Goal: Task Accomplishment & Management: Manage account settings

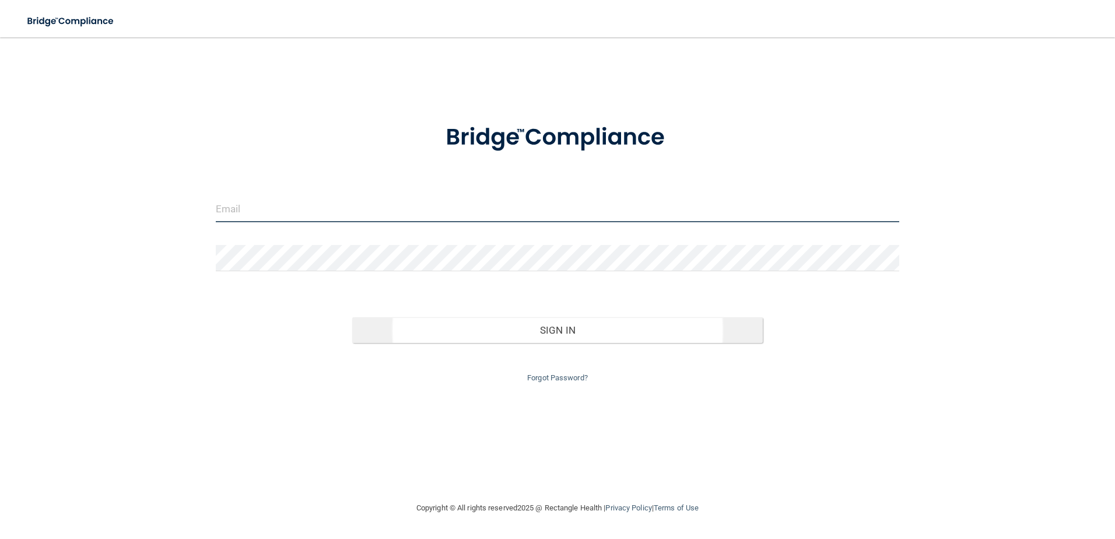
type input "[EMAIL_ADDRESS][DOMAIN_NAME]"
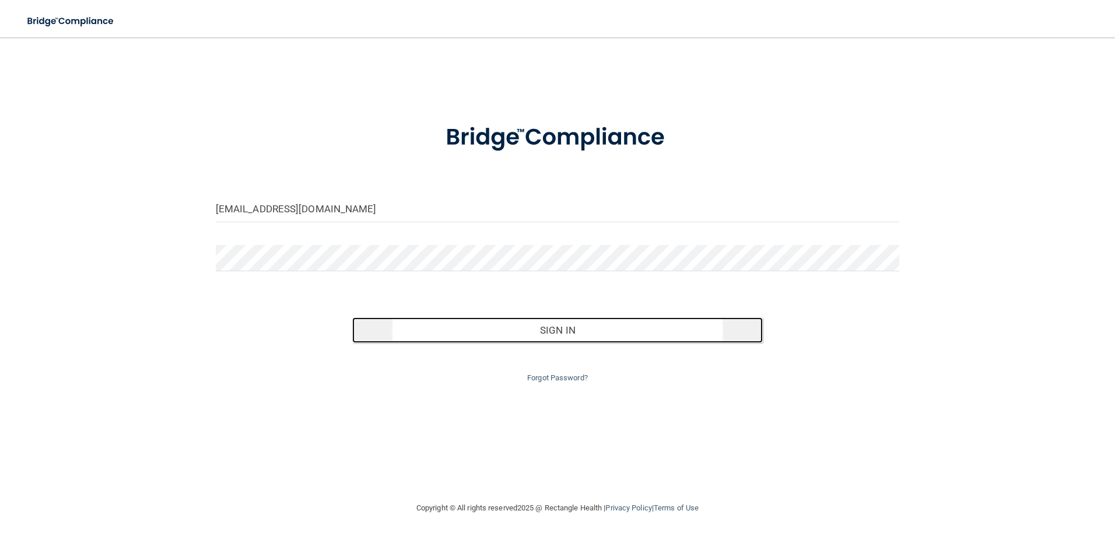
click at [448, 335] on button "Sign In" at bounding box center [557, 330] width 410 height 26
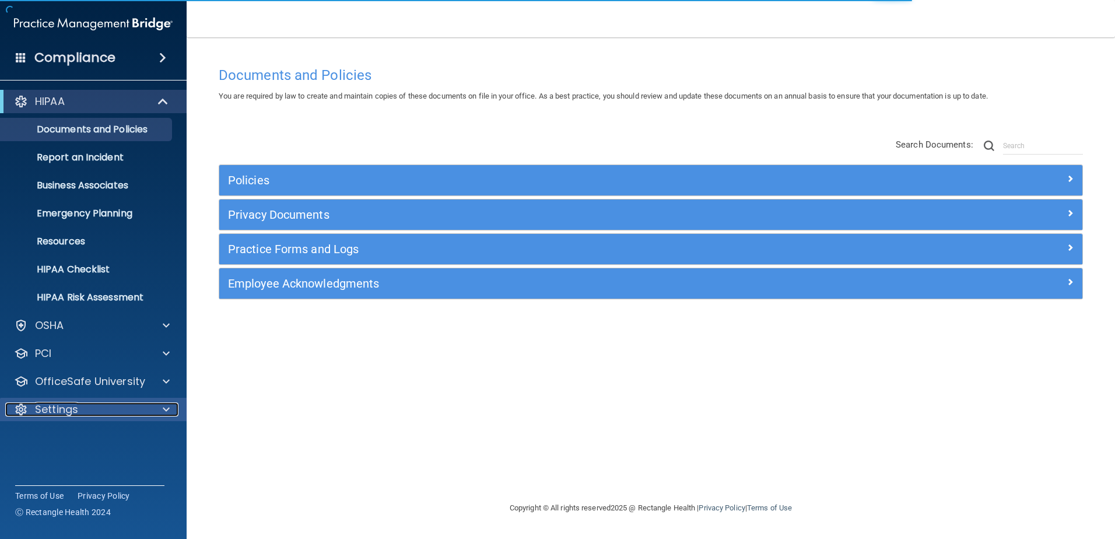
click at [87, 403] on div "Settings" at bounding box center [77, 409] width 145 height 14
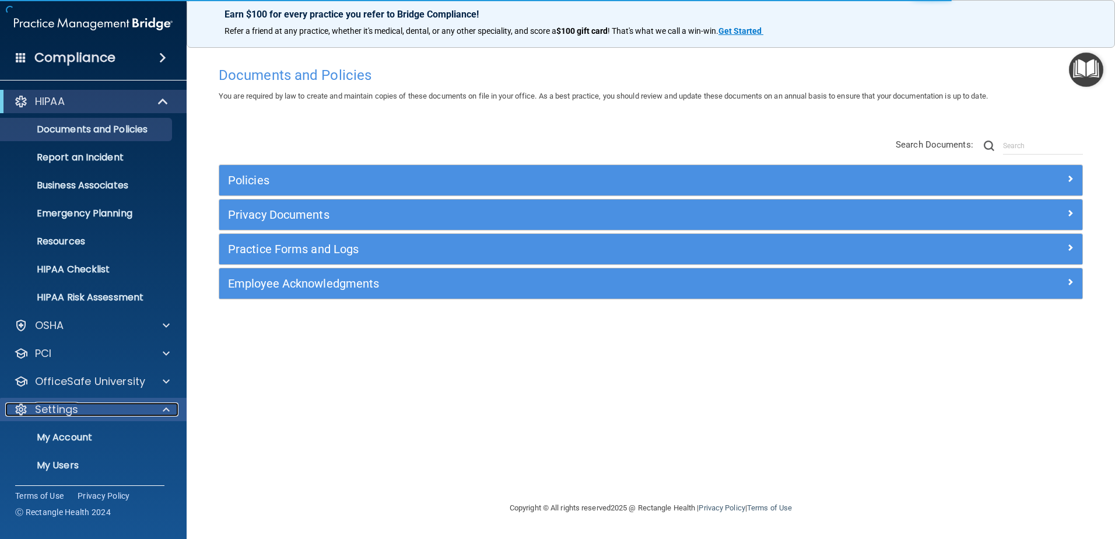
scroll to position [57, 0]
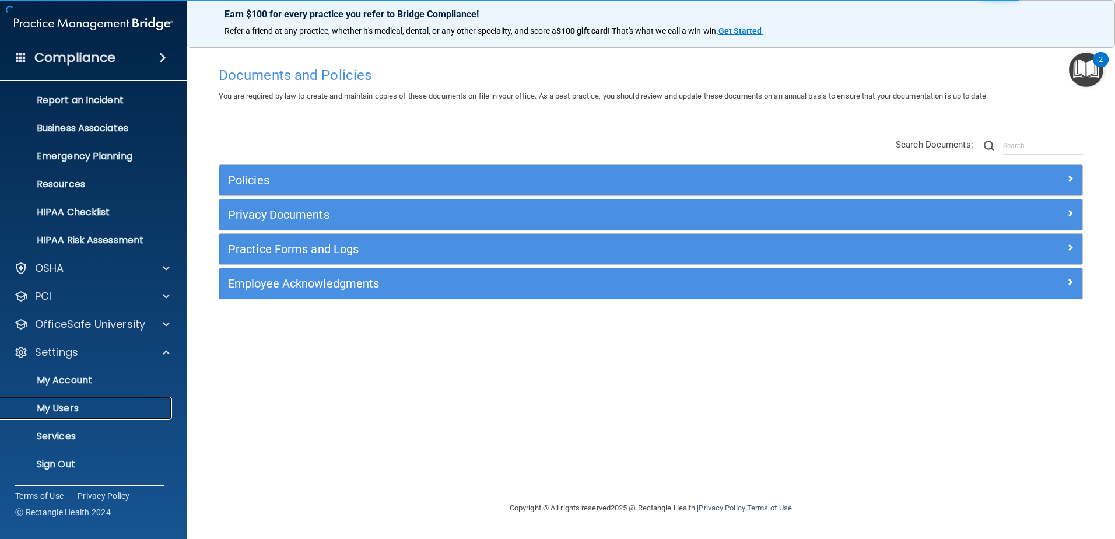
click at [38, 407] on p "My Users" at bounding box center [87, 408] width 159 height 12
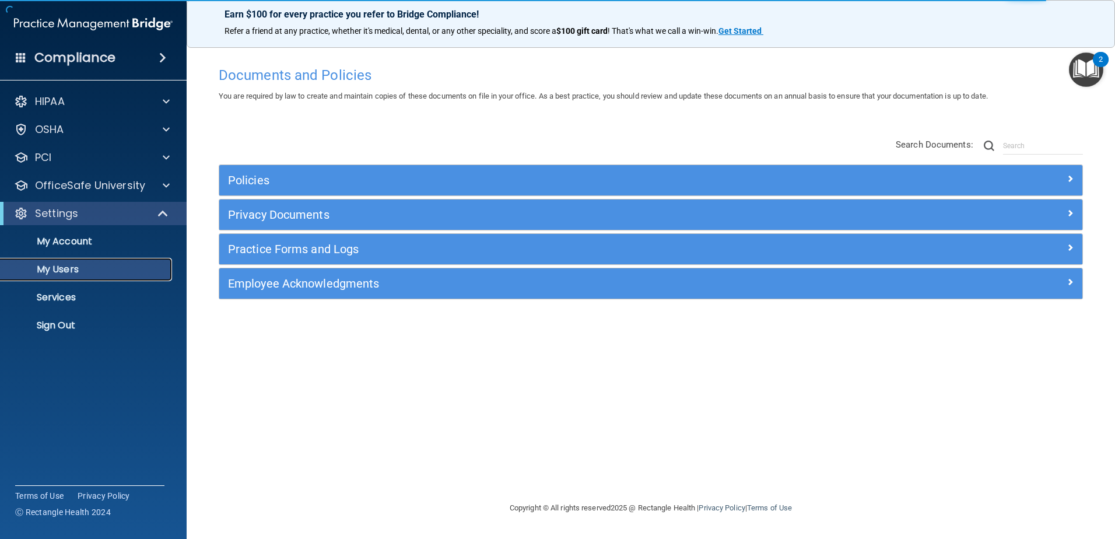
select select "20"
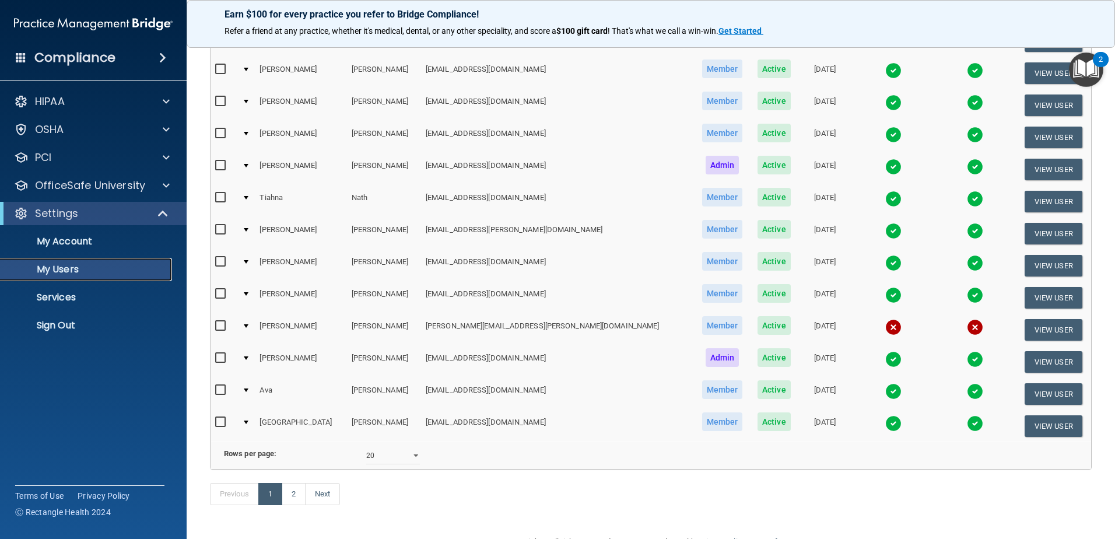
scroll to position [426, 0]
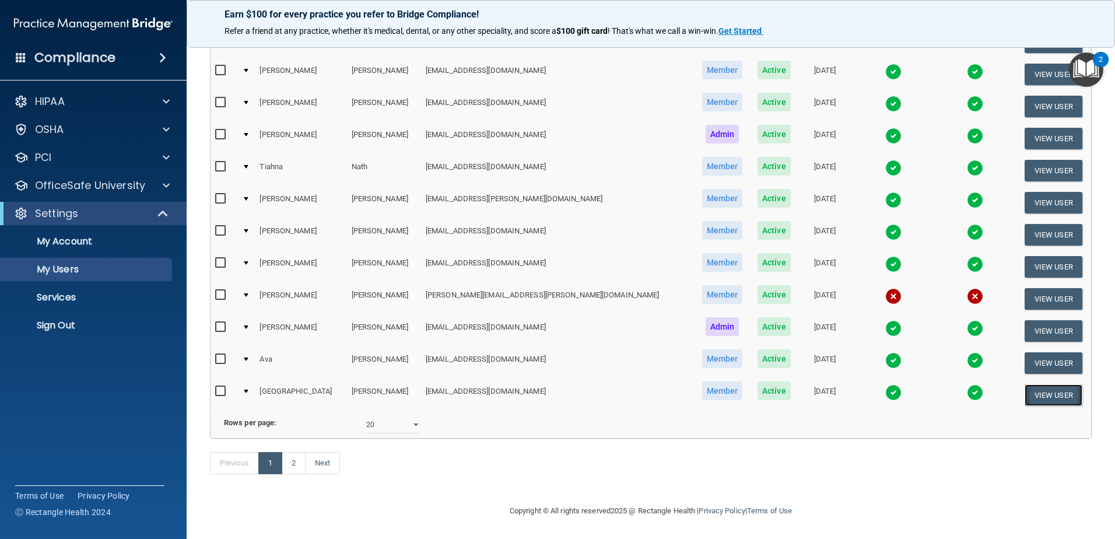
click at [1043, 384] on button "View User" at bounding box center [1053, 395] width 58 height 22
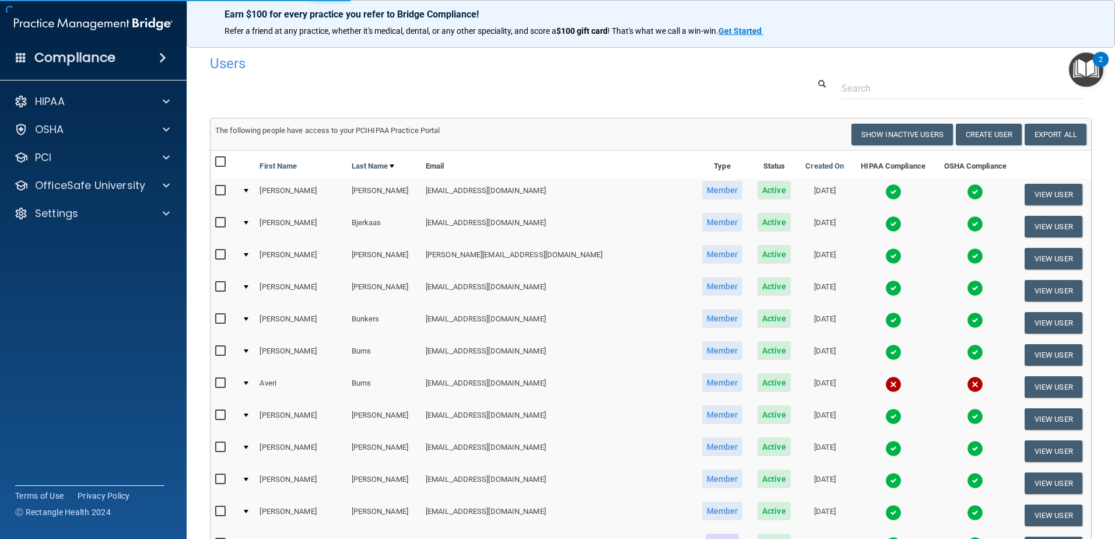
select select "practice_member"
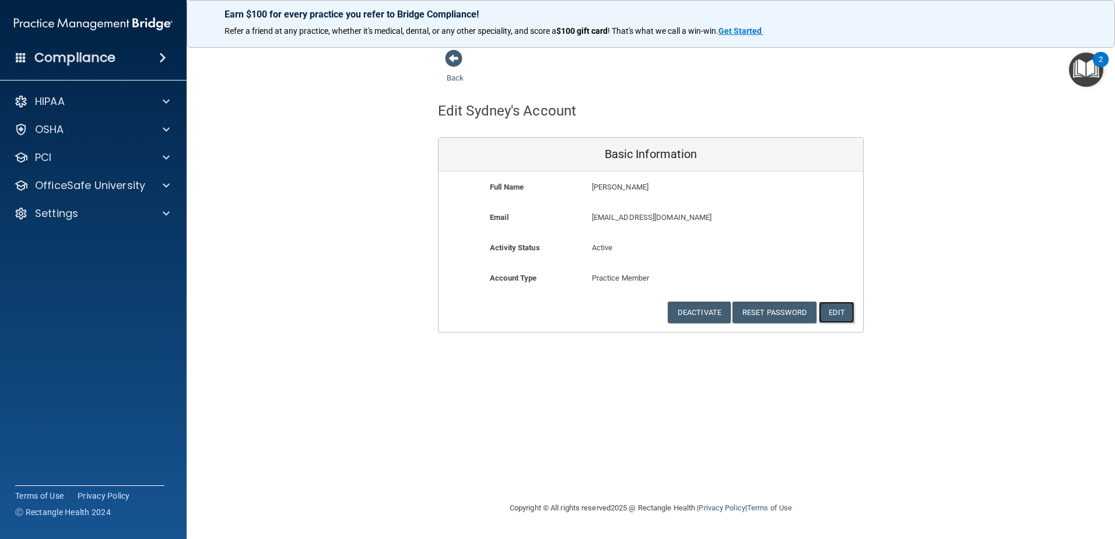
click at [834, 315] on button "Edit" at bounding box center [837, 312] width 36 height 22
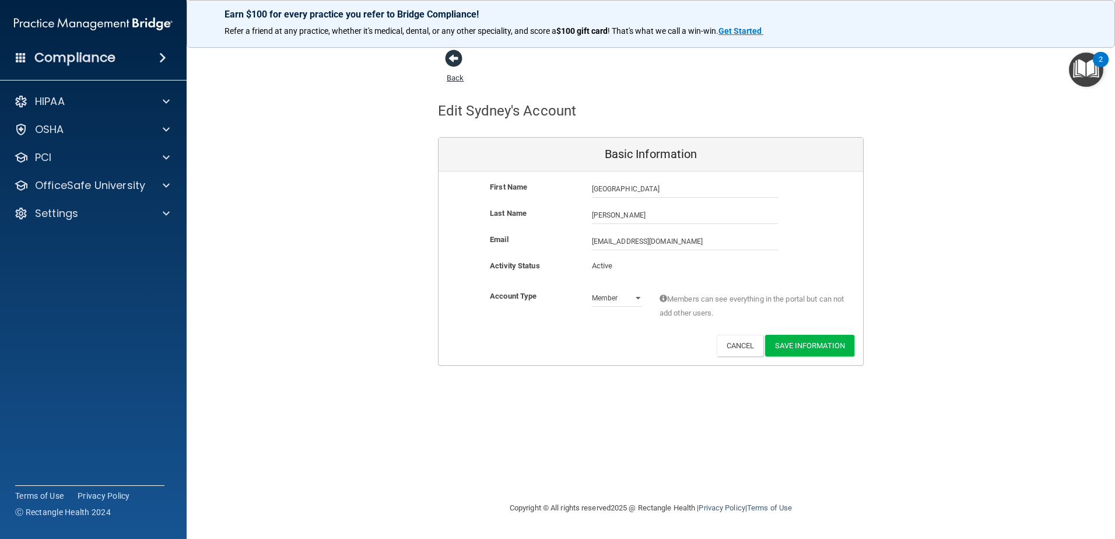
click at [449, 54] on span at bounding box center [453, 58] width 17 height 17
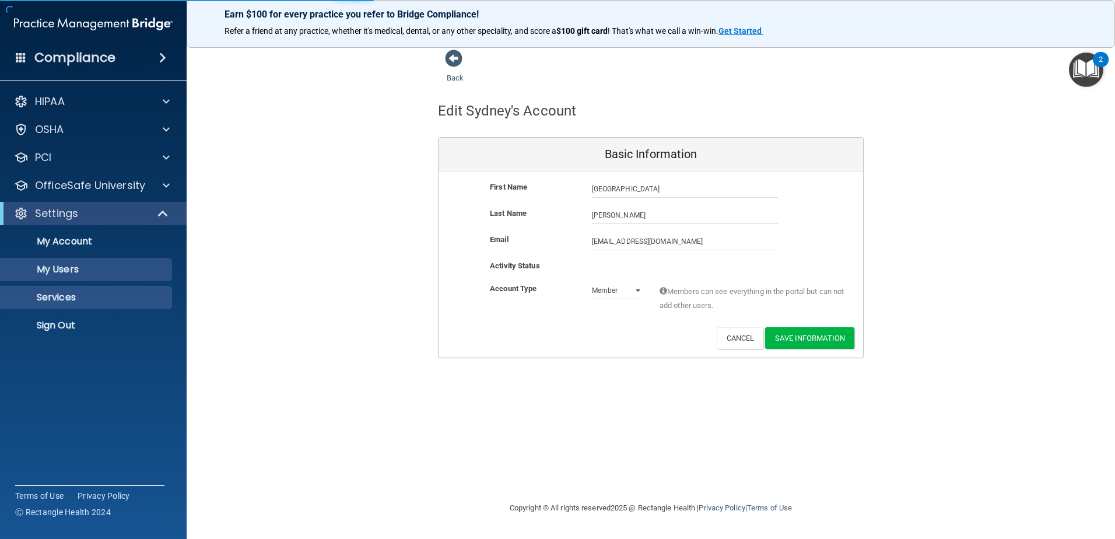
select select "20"
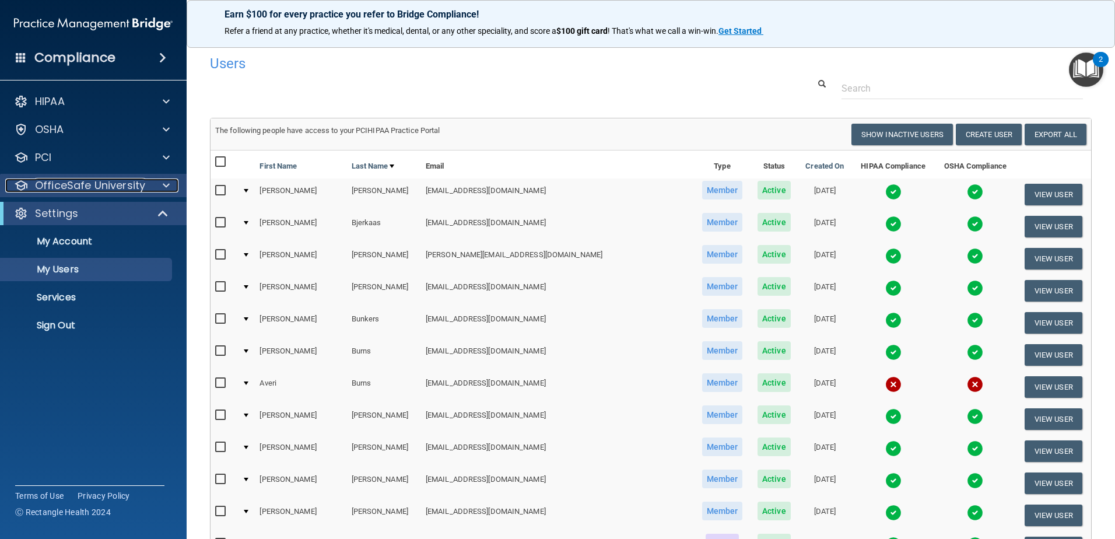
click at [73, 182] on p "OfficeSafe University" at bounding box center [90, 185] width 110 height 14
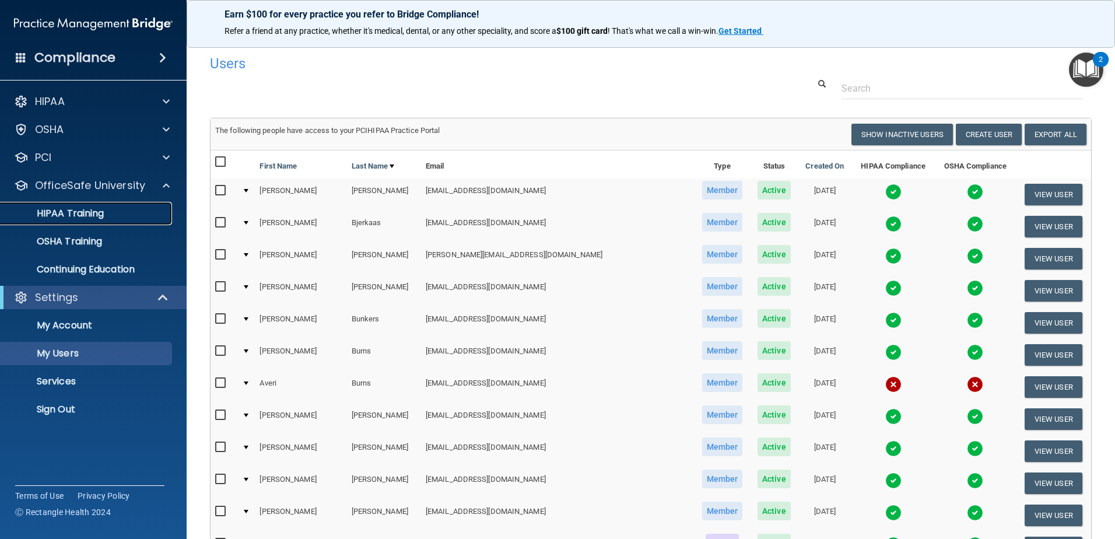
click at [86, 219] on p "HIPAA Training" at bounding box center [56, 214] width 96 height 12
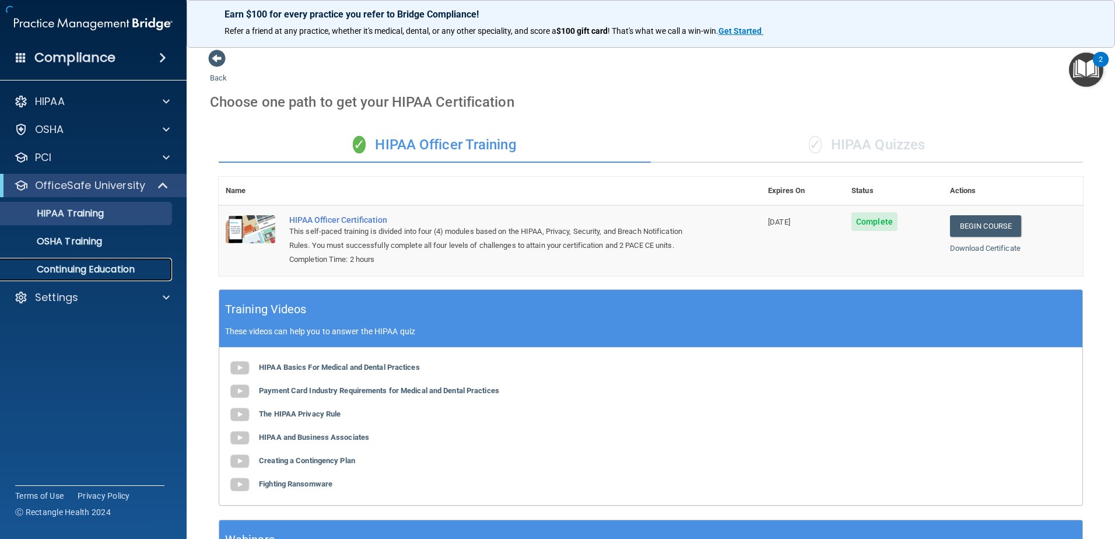
click at [86, 273] on p "Continuing Education" at bounding box center [87, 270] width 159 height 12
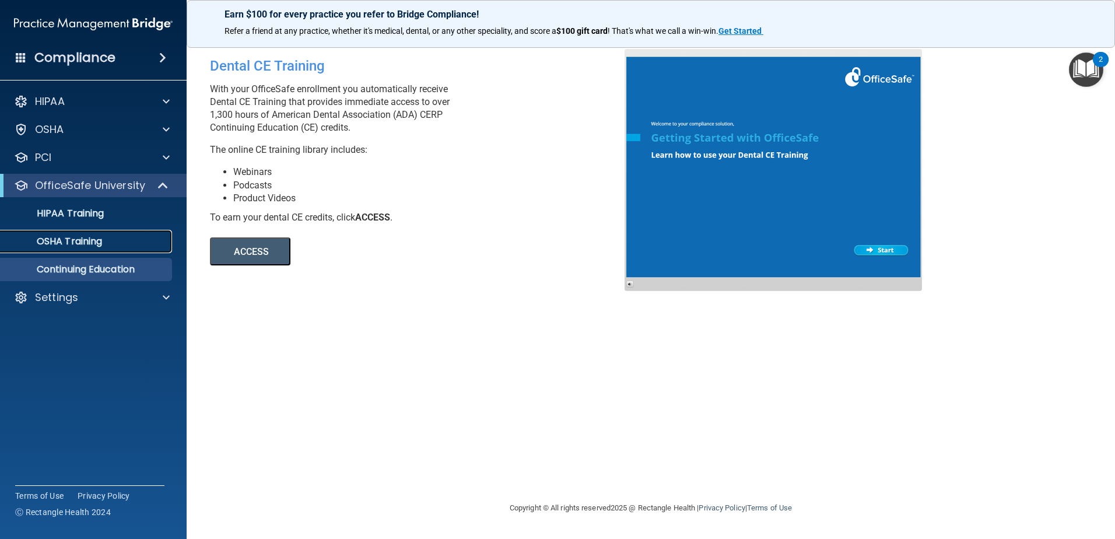
click at [62, 239] on p "OSHA Training" at bounding box center [55, 242] width 94 height 12
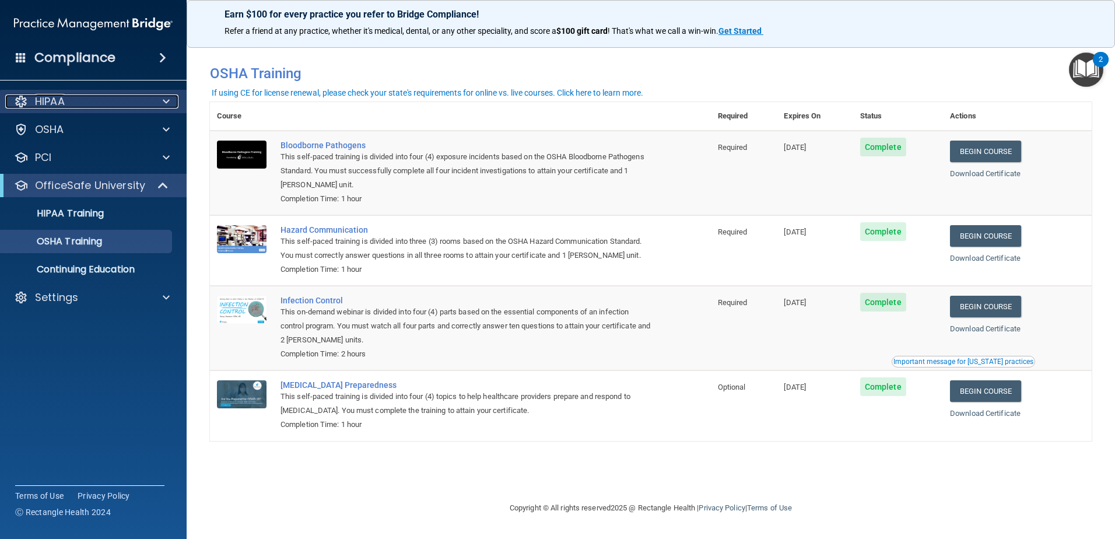
click at [79, 103] on div "HIPAA" at bounding box center [77, 101] width 145 height 14
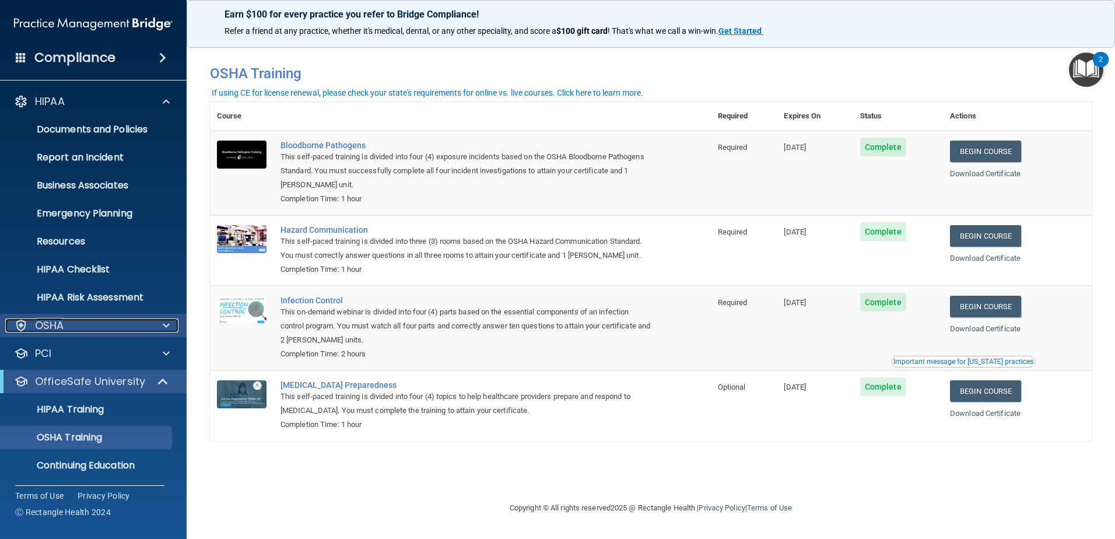
click at [105, 325] on div "OSHA" at bounding box center [77, 325] width 145 height 14
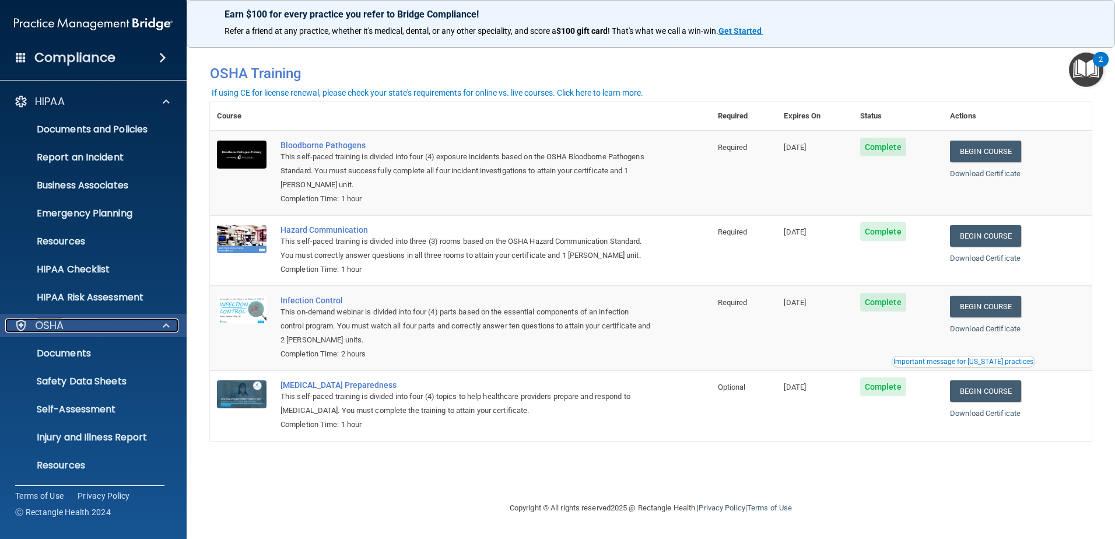
scroll to position [117, 0]
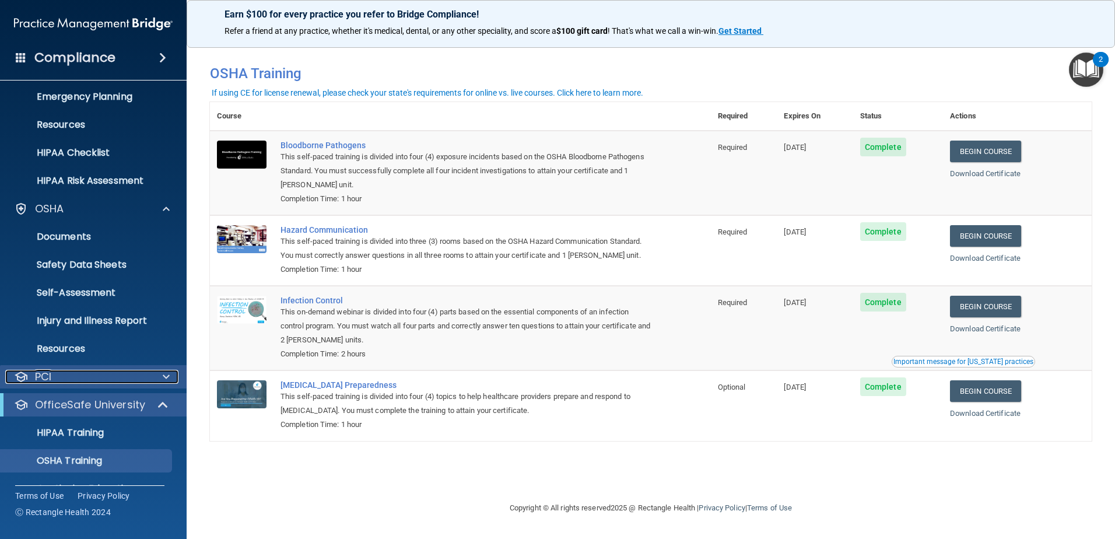
click at [104, 378] on div "PCI" at bounding box center [77, 377] width 145 height 14
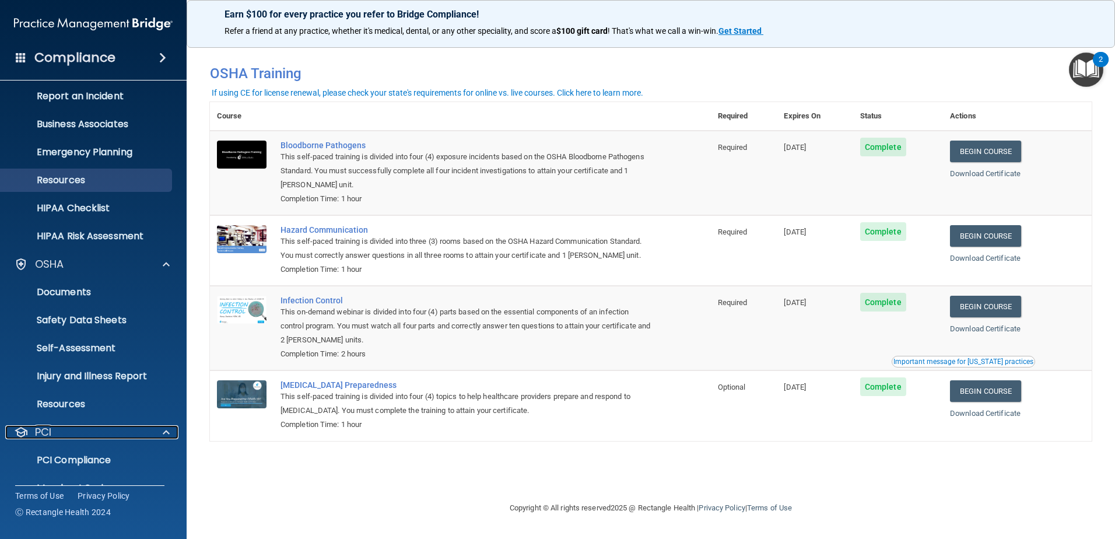
scroll to position [0, 0]
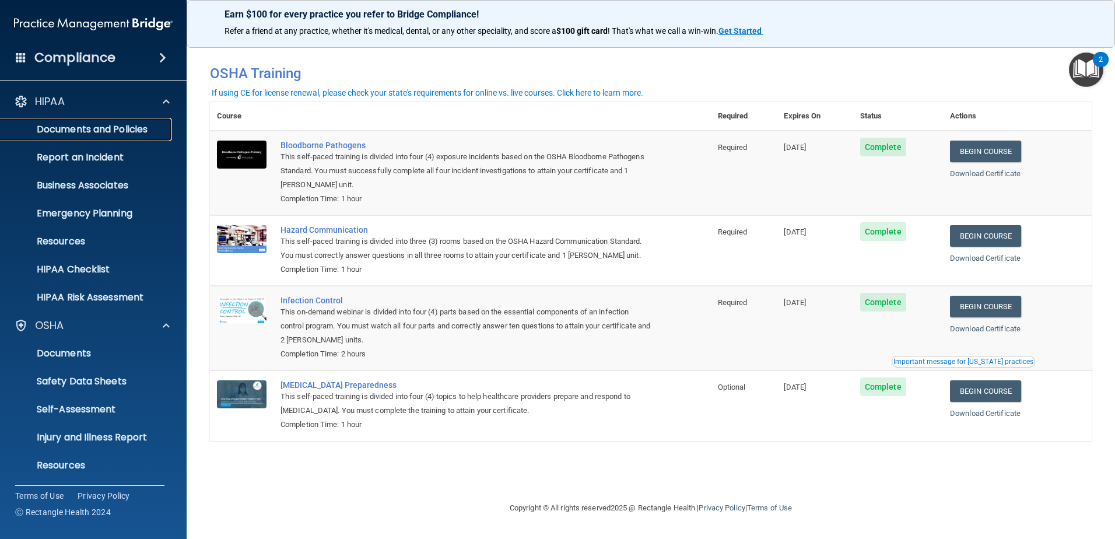
click at [106, 132] on p "Documents and Policies" at bounding box center [87, 130] width 159 height 12
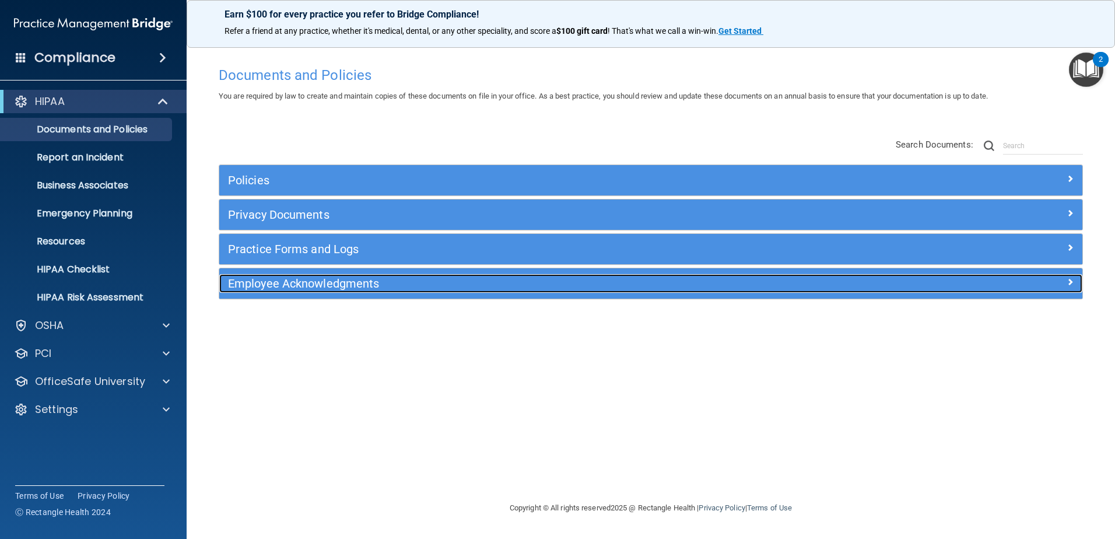
click at [1068, 281] on span at bounding box center [1069, 282] width 7 height 14
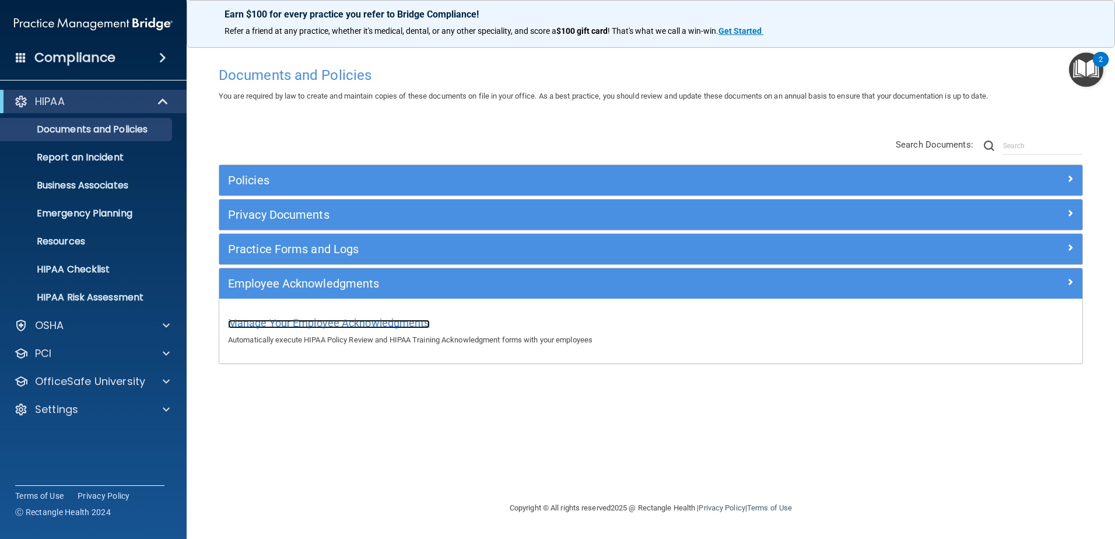
click at [376, 324] on span "Manage Your Employee Acknowledgments" at bounding box center [329, 323] width 202 height 12
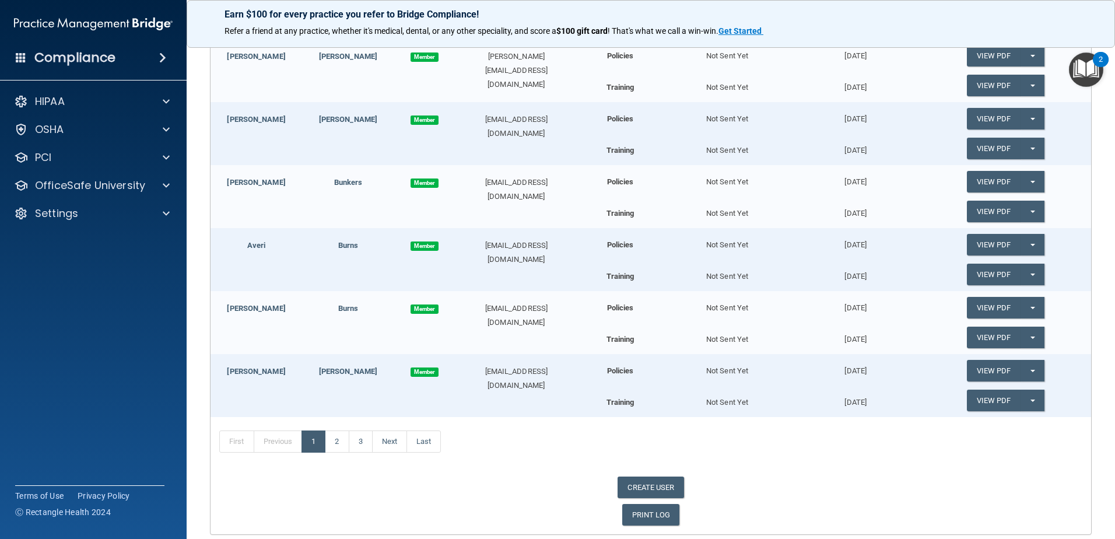
scroll to position [363, 0]
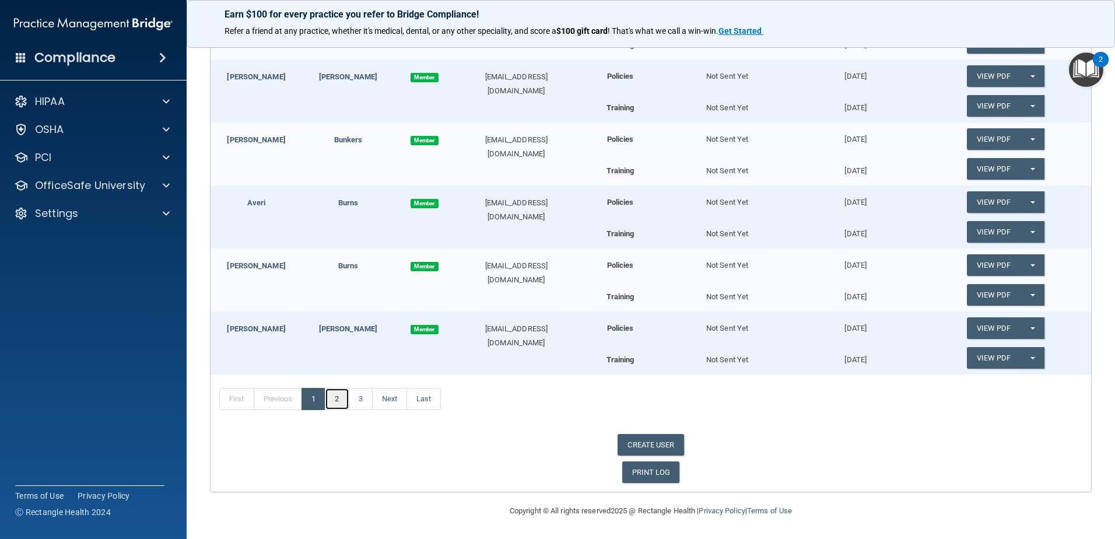
click at [342, 391] on link "2" at bounding box center [337, 399] width 24 height 22
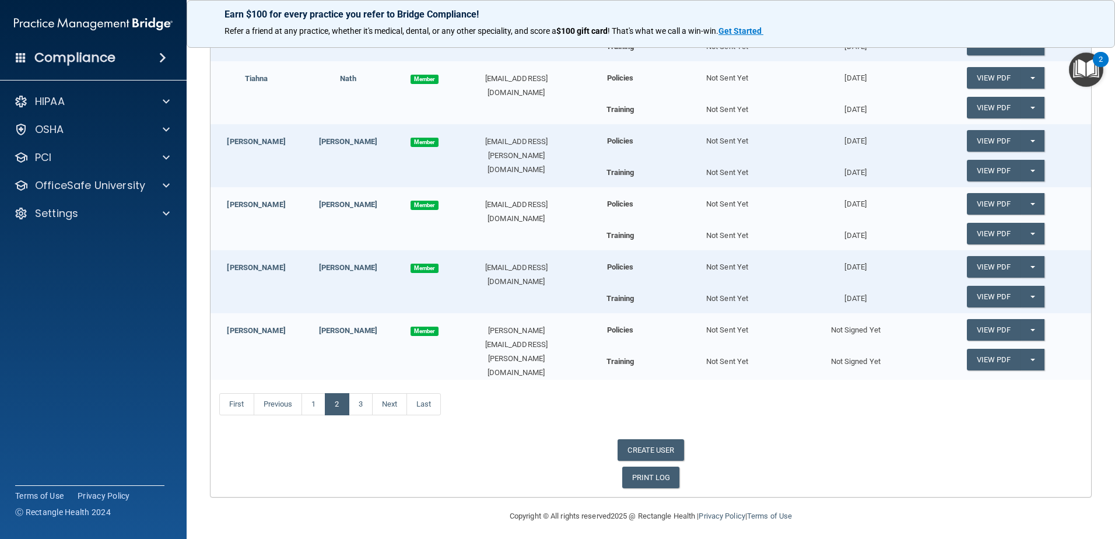
scroll to position [426, 0]
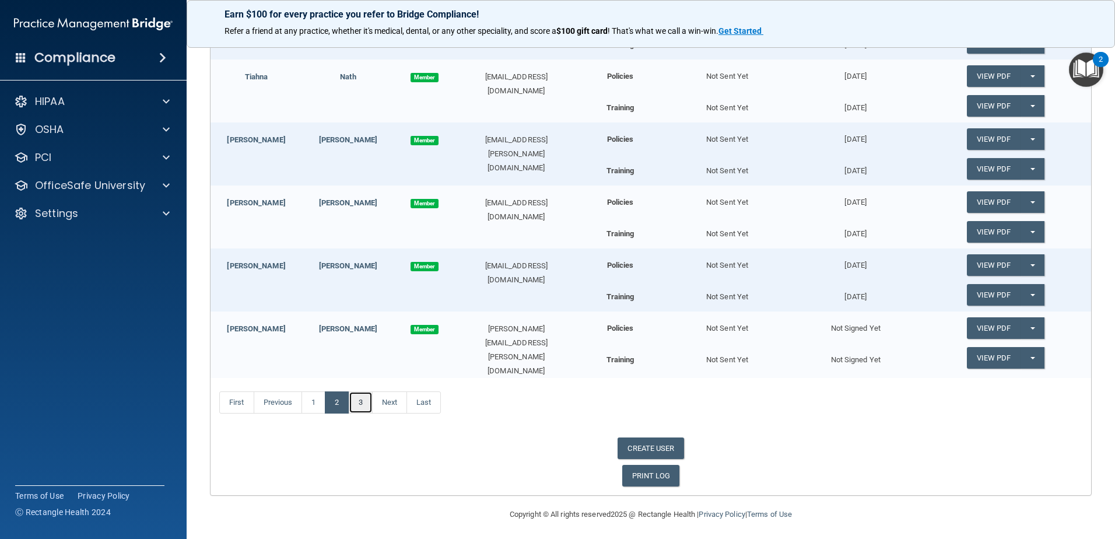
click at [360, 396] on link "3" at bounding box center [361, 402] width 24 height 22
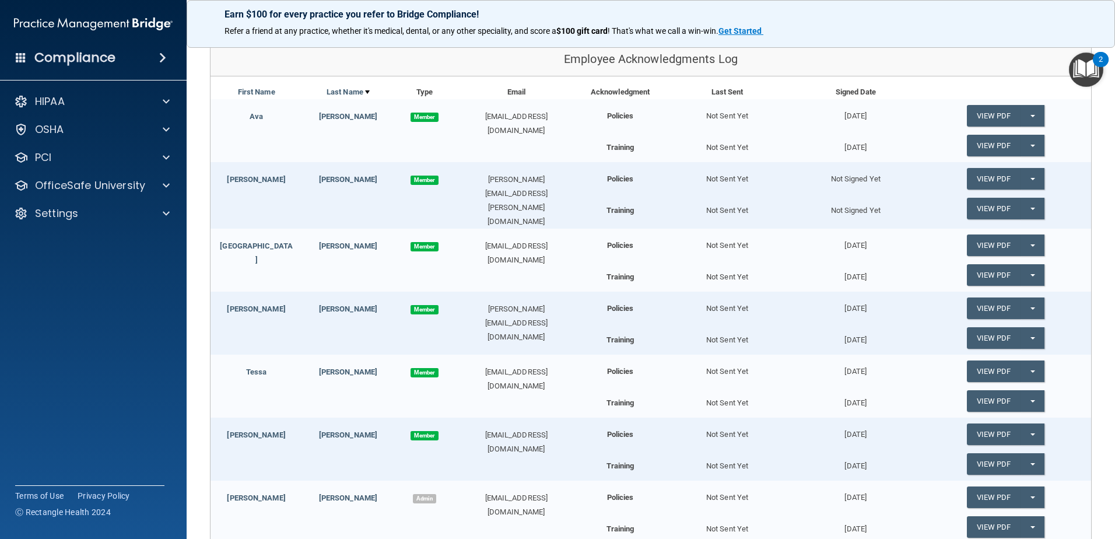
scroll to position [130, 0]
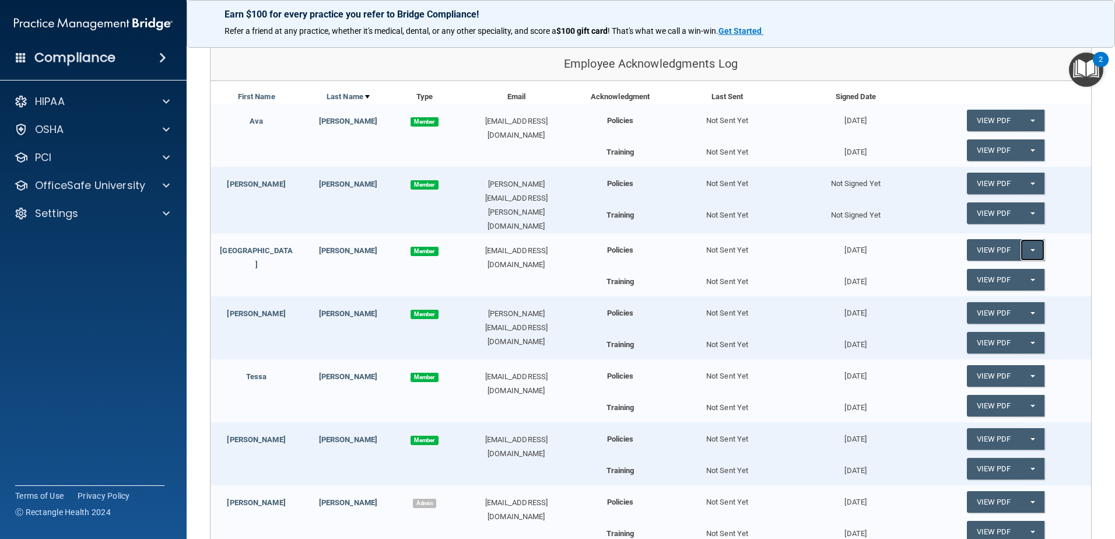
click at [1030, 248] on button "Split button!" at bounding box center [1032, 250] width 24 height 22
click at [1027, 276] on button "Split button!" at bounding box center [1032, 280] width 24 height 22
click at [1028, 276] on button "Split button!" at bounding box center [1032, 280] width 24 height 22
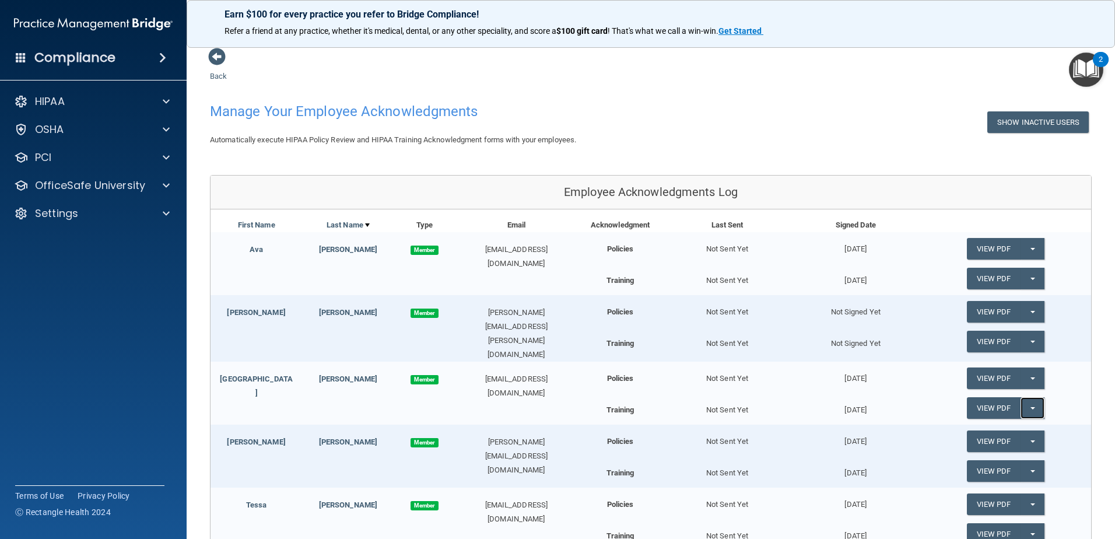
scroll to position [0, 0]
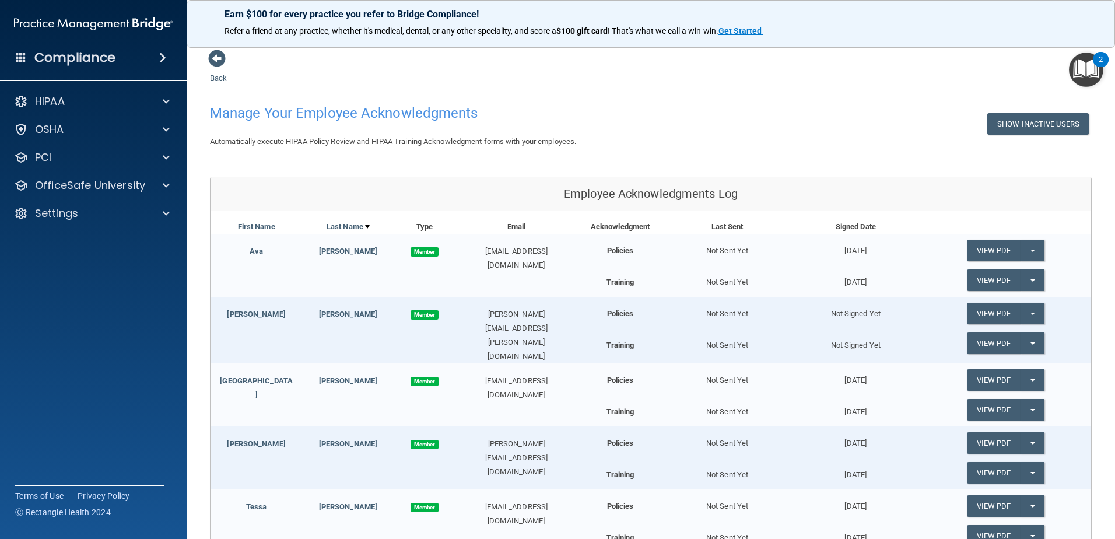
click at [1085, 54] on img "Open Resource Center, 2 new notifications" at bounding box center [1086, 69] width 34 height 34
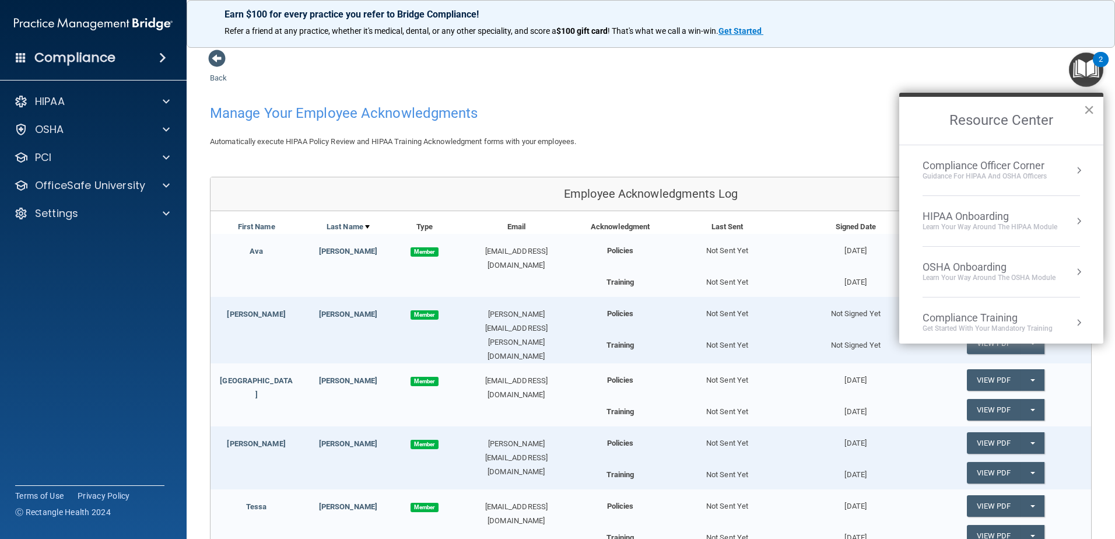
click at [1090, 111] on button "×" at bounding box center [1088, 109] width 11 height 19
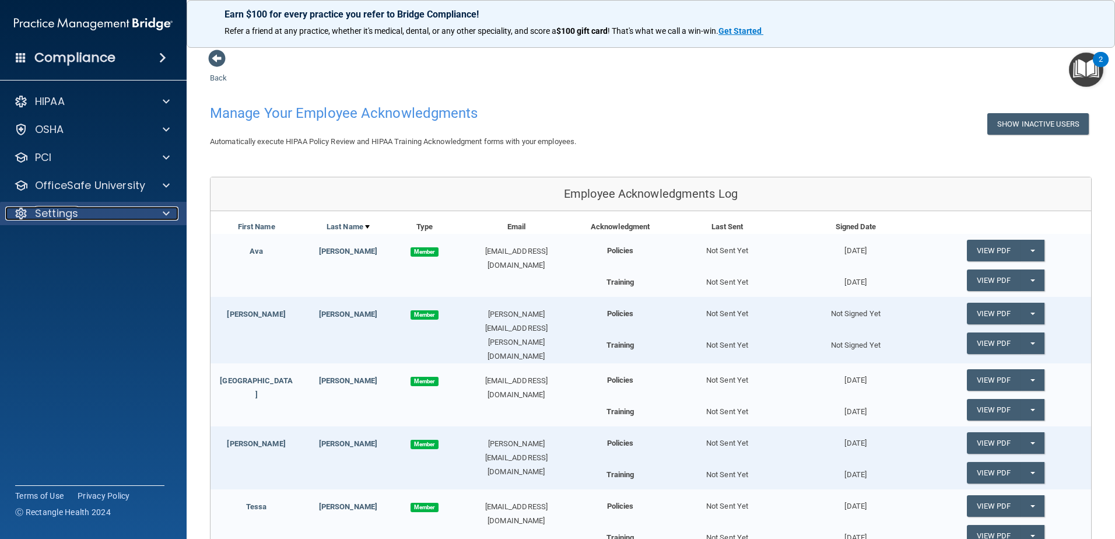
click at [86, 212] on div "Settings" at bounding box center [77, 213] width 145 height 14
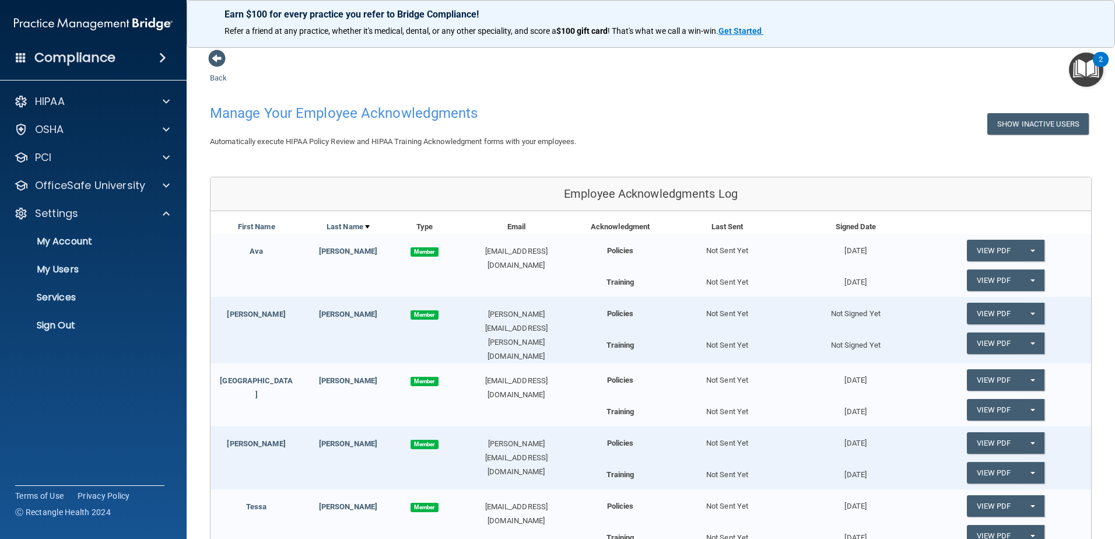
click at [164, 62] on span at bounding box center [162, 58] width 7 height 14
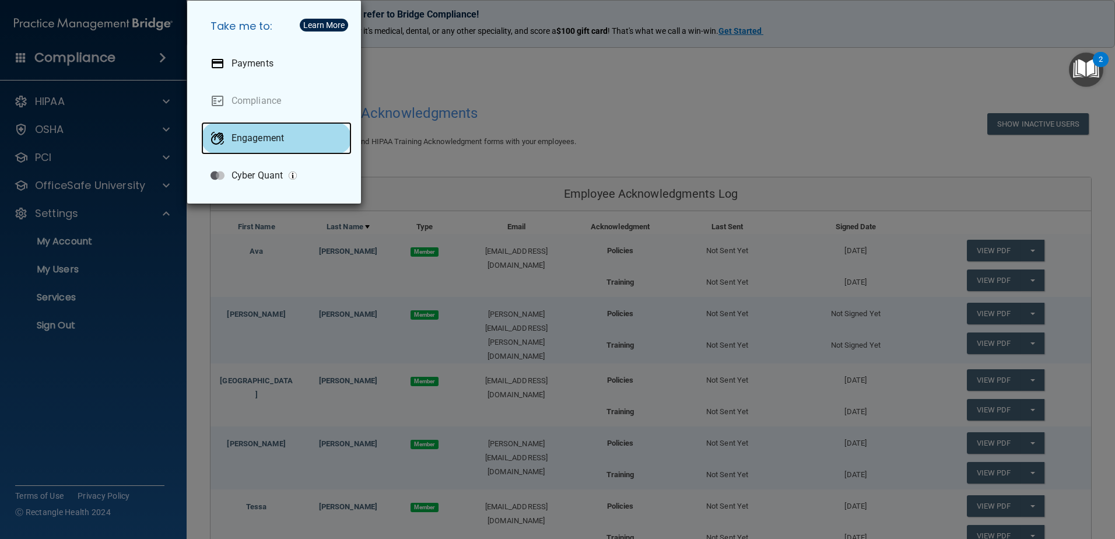
click at [238, 131] on div "Engagement" at bounding box center [276, 138] width 150 height 33
click at [73, 82] on div "Take me to: Payments Compliance Engagement Cyber Quant" at bounding box center [557, 269] width 1115 height 539
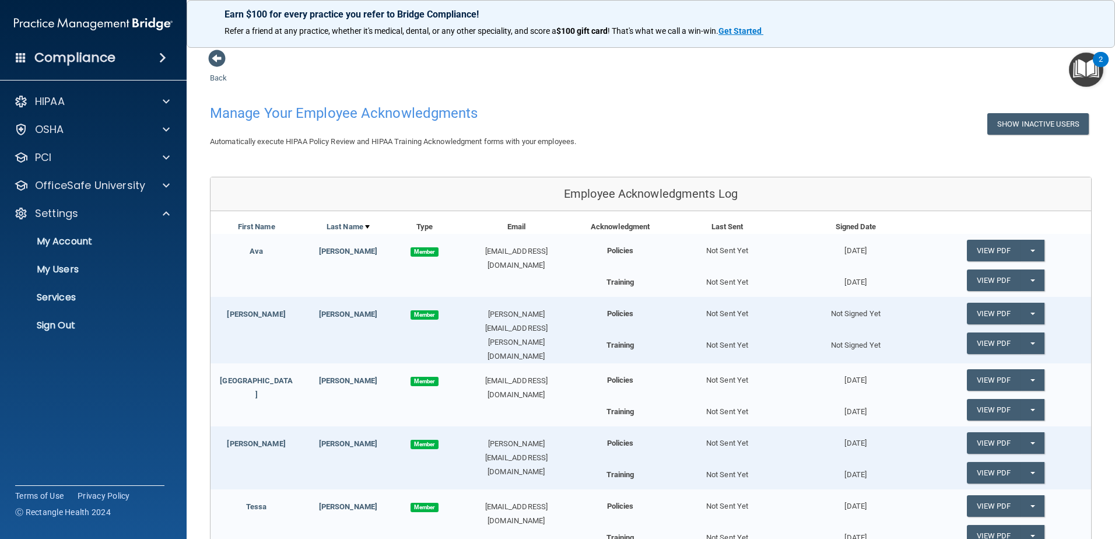
click at [159, 57] on span at bounding box center [162, 58] width 7 height 14
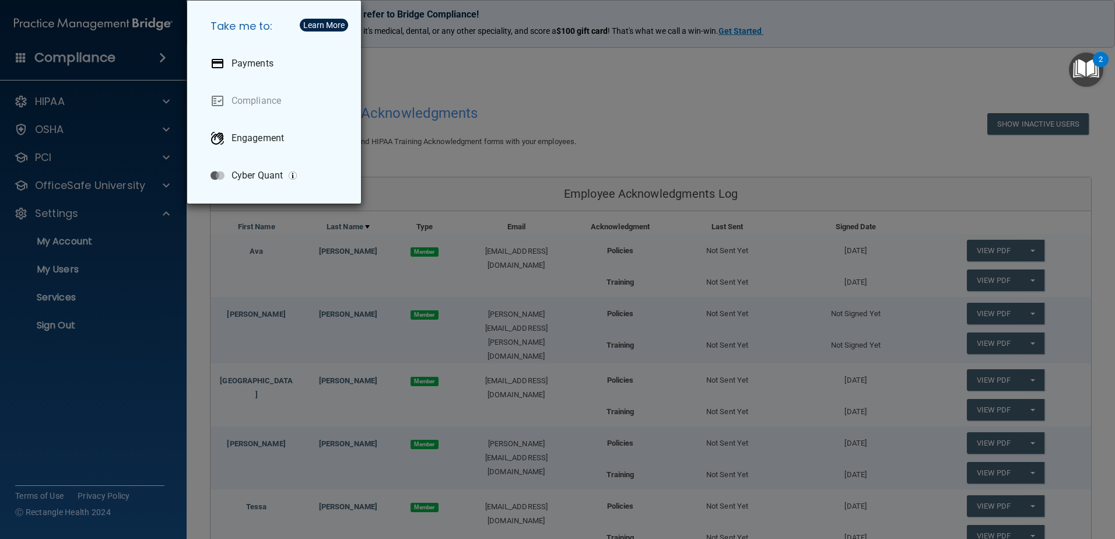
click at [141, 54] on div "Take me to: Payments Compliance Engagement Cyber Quant" at bounding box center [557, 269] width 1115 height 539
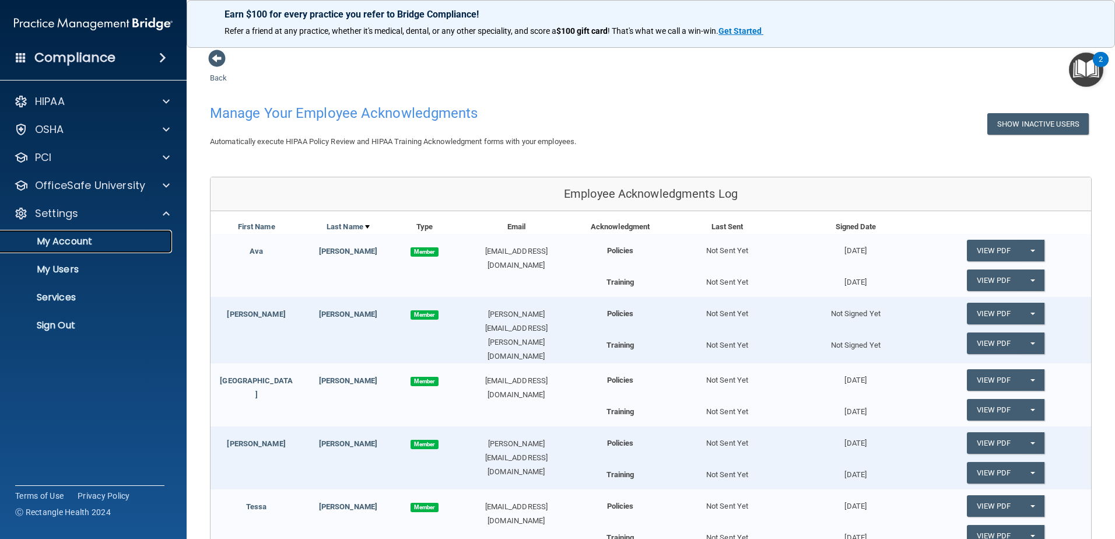
click at [59, 237] on p "My Account" at bounding box center [87, 242] width 159 height 12
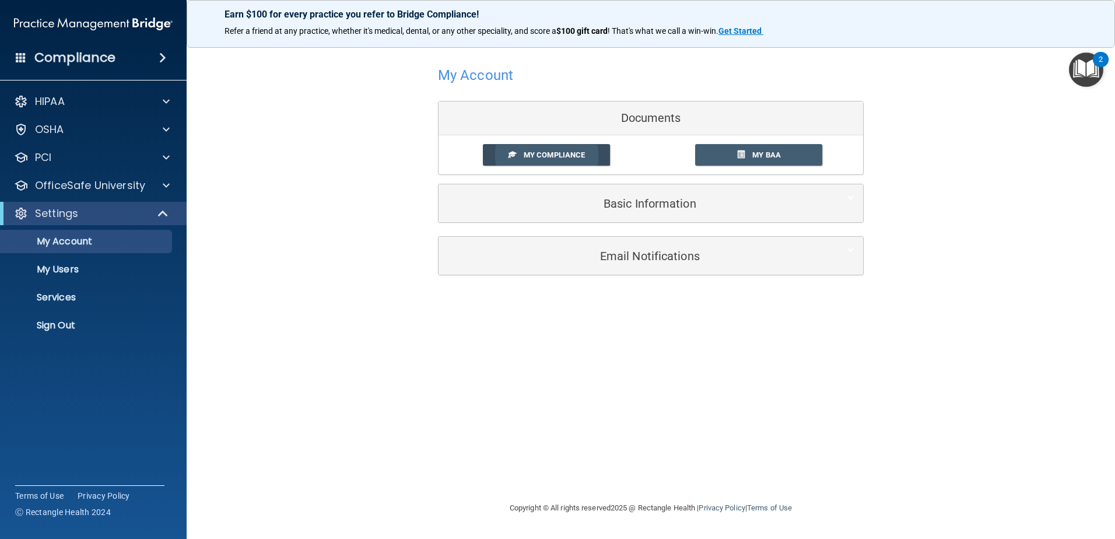
click at [576, 163] on link "My Compliance" at bounding box center [547, 155] width 128 height 22
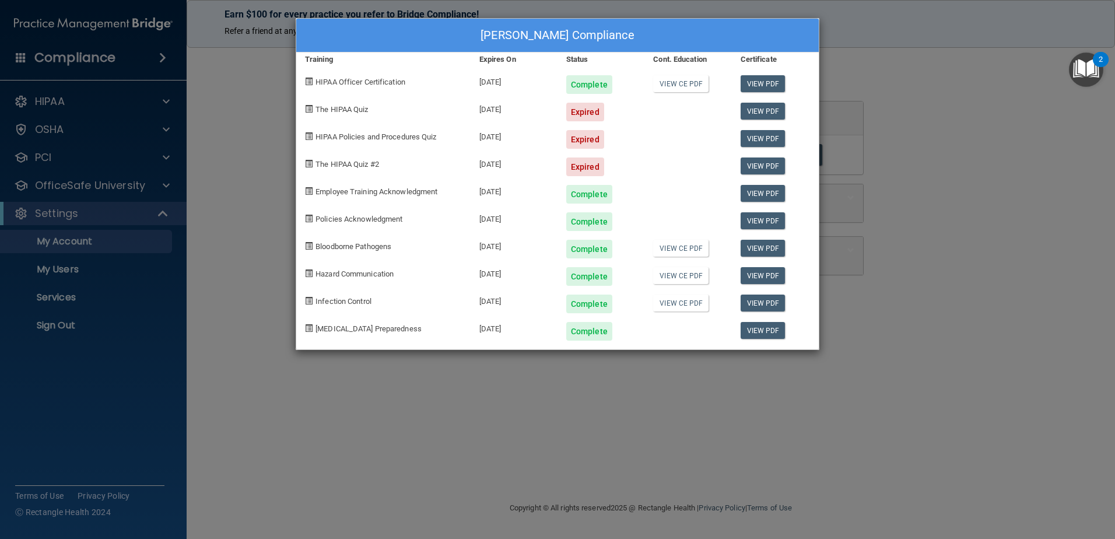
click at [217, 328] on div "Rachel Walling's Compliance Training Expires On Status Cont. Education Certific…" at bounding box center [557, 269] width 1115 height 539
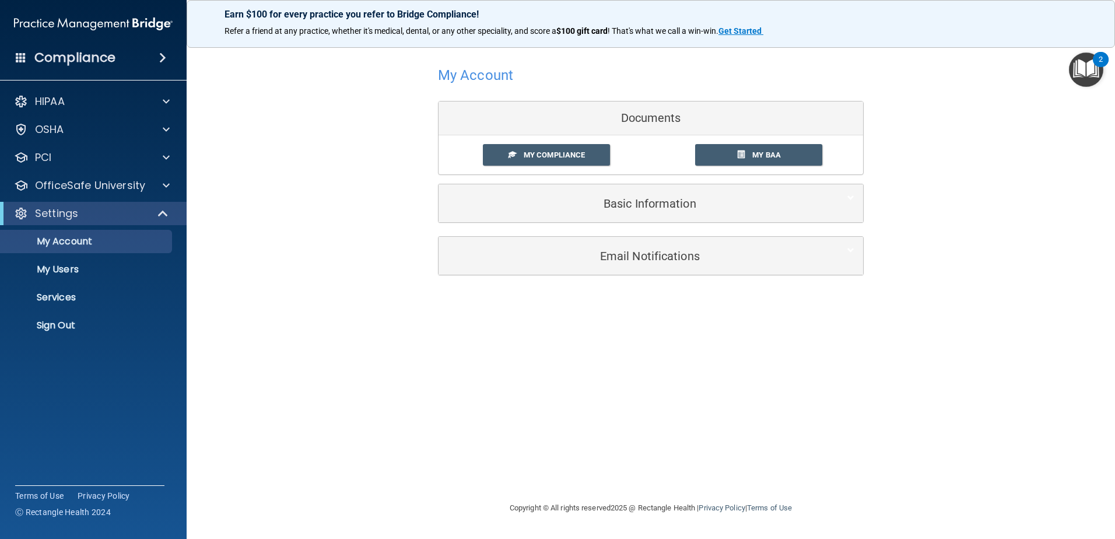
click at [160, 57] on span at bounding box center [162, 58] width 7 height 14
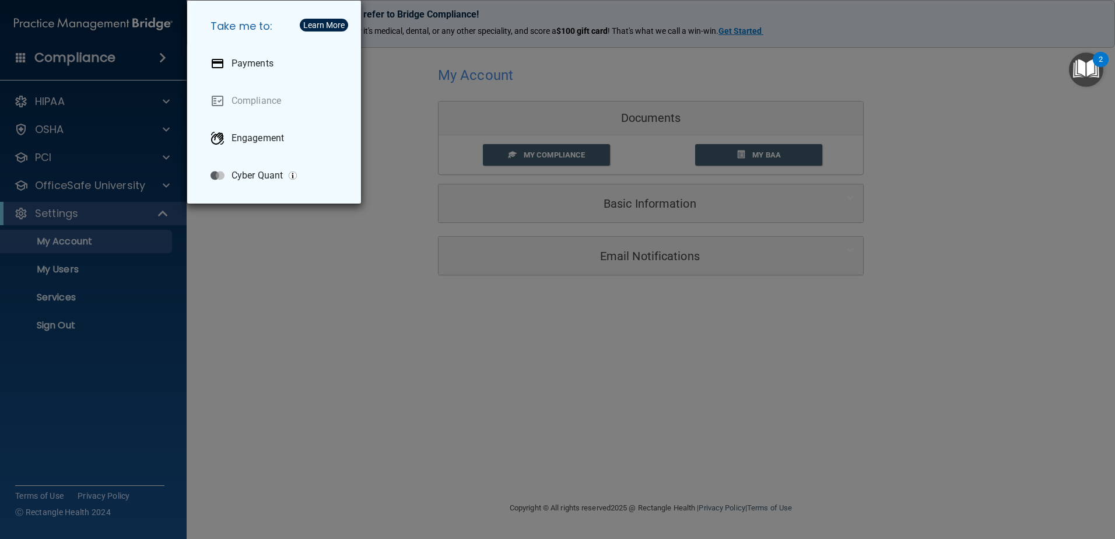
click at [160, 57] on div "Take me to: Payments Compliance Engagement Cyber Quant" at bounding box center [557, 269] width 1115 height 539
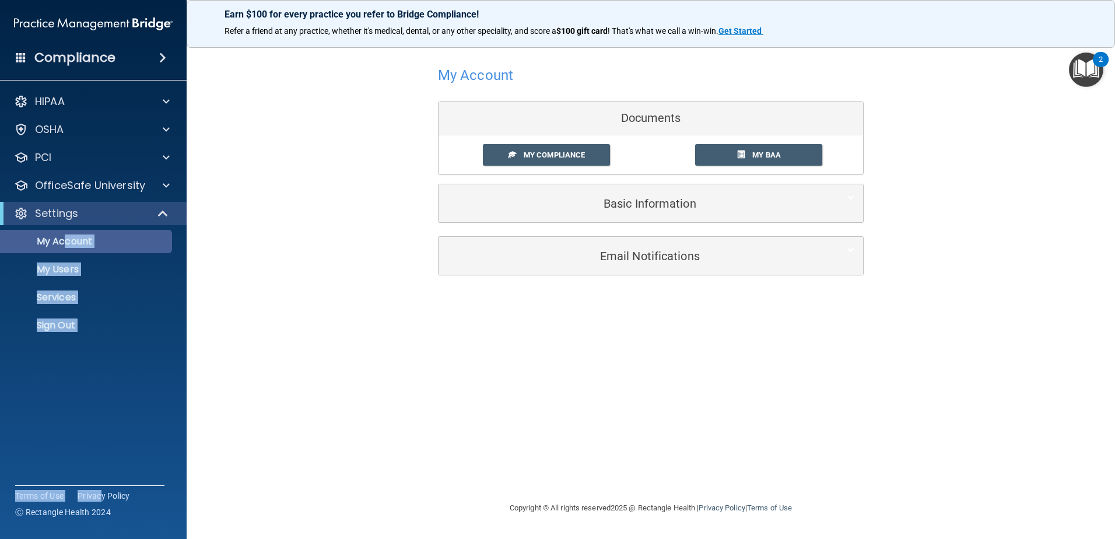
drag, startPoint x: 106, startPoint y: 431, endPoint x: 64, endPoint y: 240, distance: 196.3
click at [64, 240] on div "Compliance HIPAA Documents and Policies Report an Incident Business Associates …" at bounding box center [93, 269] width 187 height 539
click at [64, 240] on p "My Account" at bounding box center [87, 242] width 159 height 12
click at [52, 268] on p "My Users" at bounding box center [87, 270] width 159 height 12
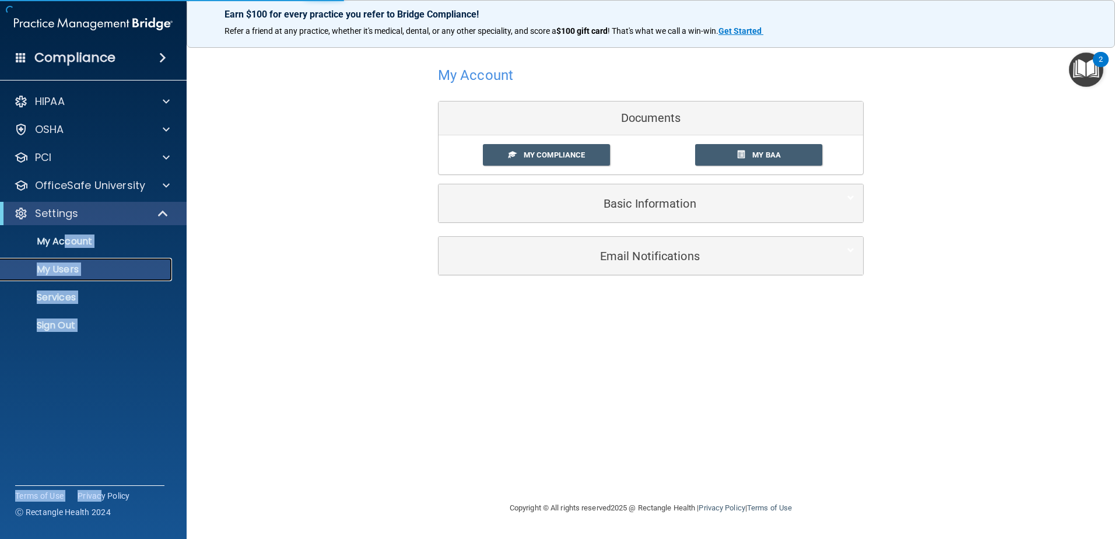
select select "20"
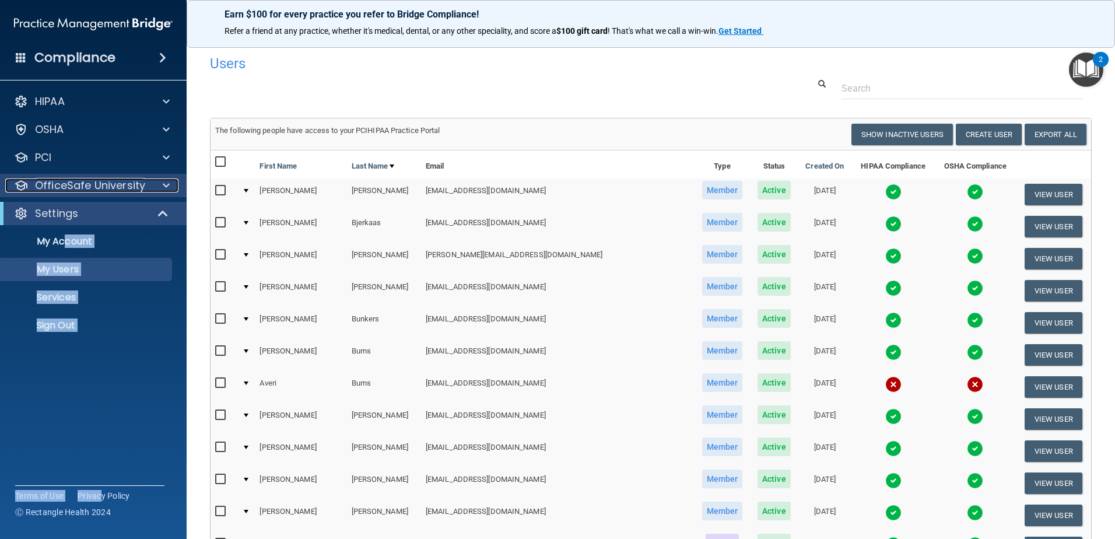
click at [161, 182] on div at bounding box center [164, 185] width 29 height 14
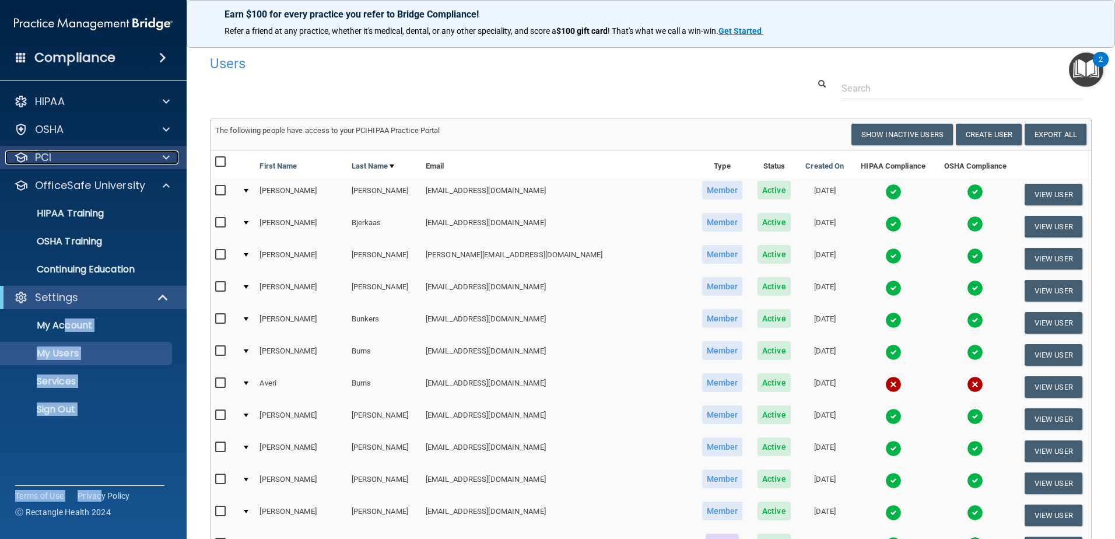
click at [166, 160] on span at bounding box center [166, 157] width 7 height 14
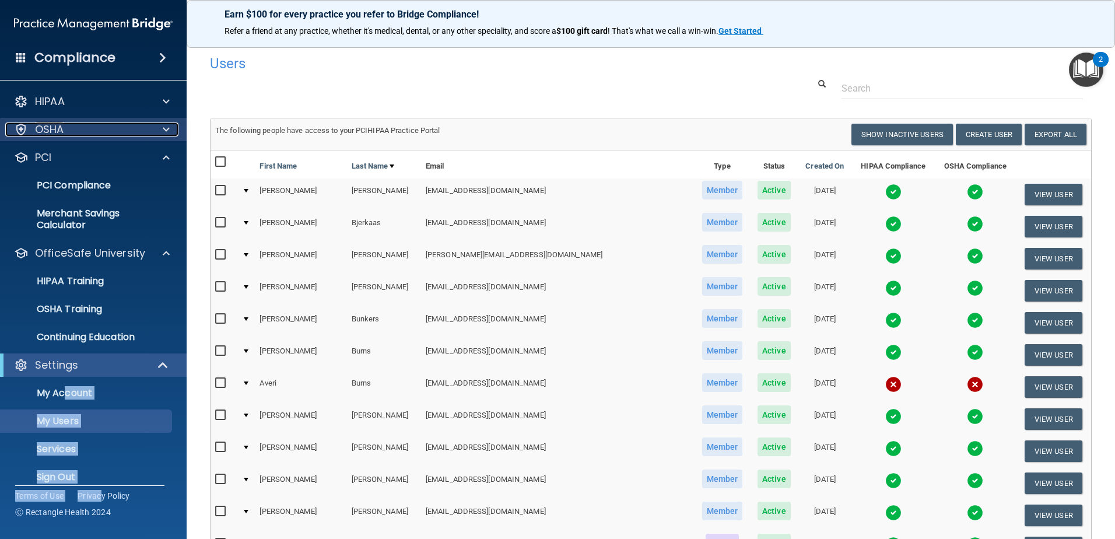
click at [167, 127] on span at bounding box center [166, 129] width 7 height 14
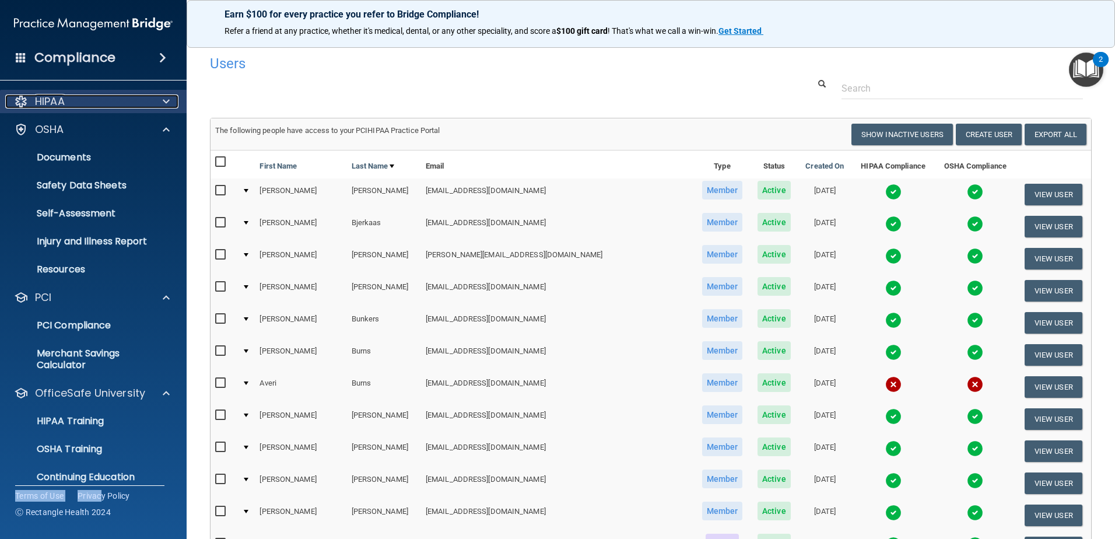
click at [162, 99] on div at bounding box center [164, 101] width 29 height 14
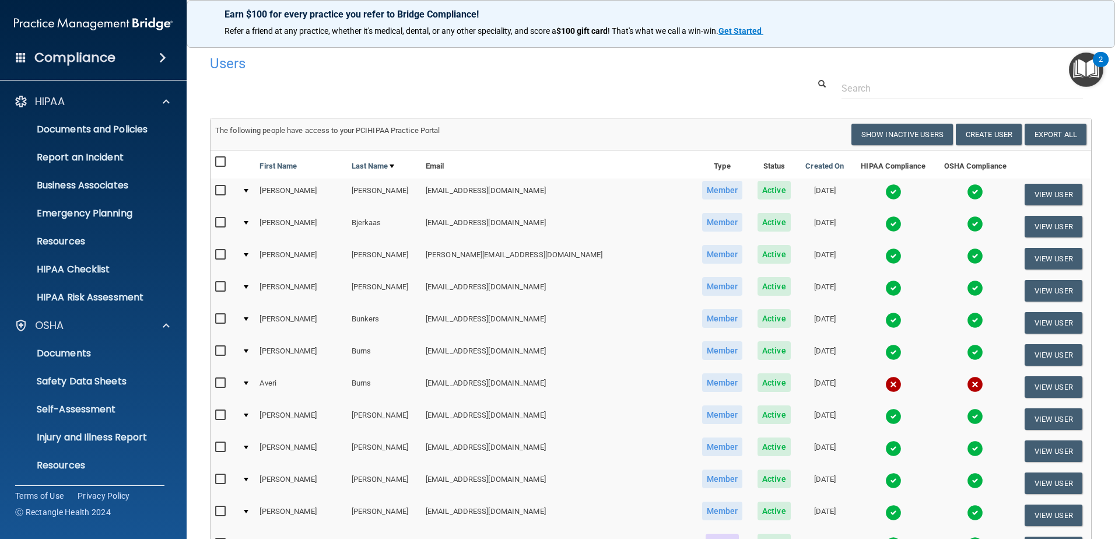
click at [159, 55] on span at bounding box center [162, 58] width 7 height 14
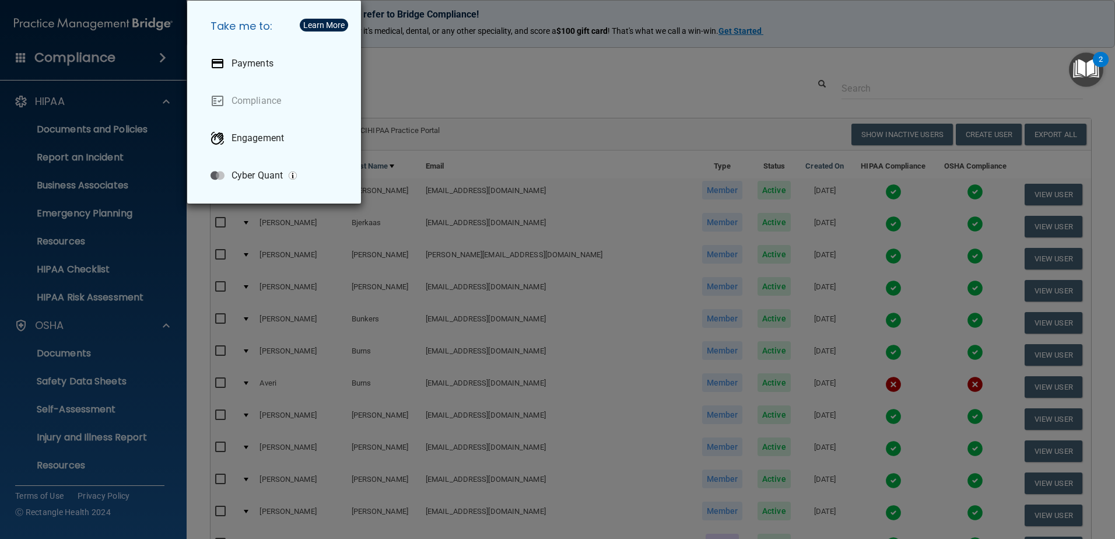
click at [157, 55] on div "Take me to: Payments Compliance Engagement Cyber Quant" at bounding box center [557, 269] width 1115 height 539
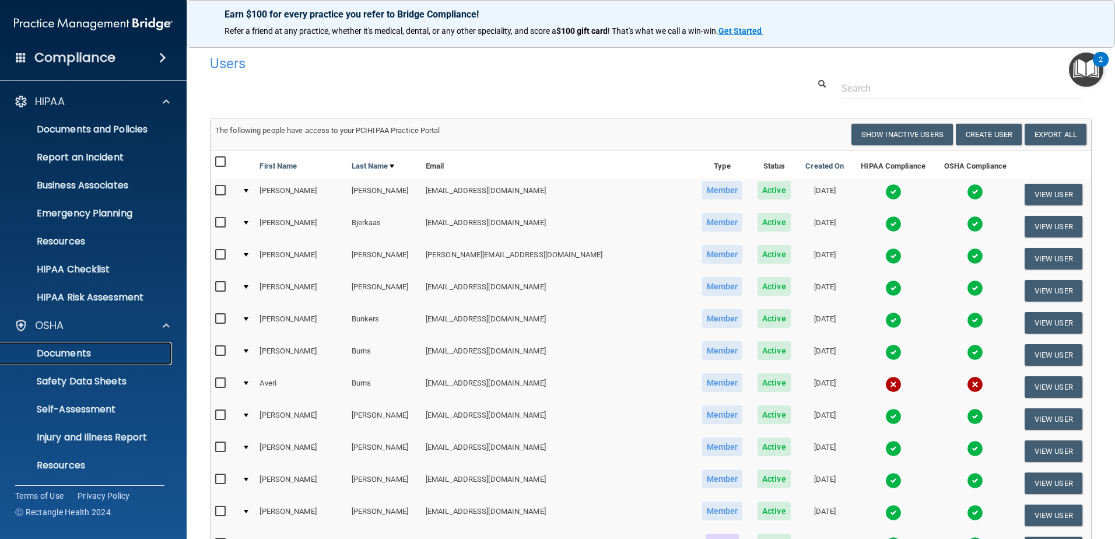
click at [78, 348] on p "Documents" at bounding box center [87, 354] width 159 height 12
